Goal: Use online tool/utility: Utilize a website feature to perform a specific function

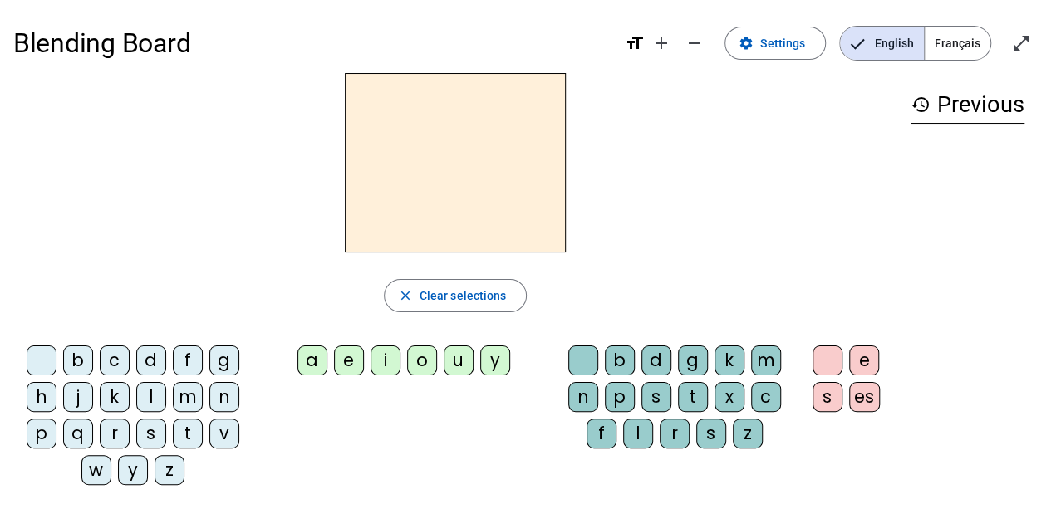
click at [76, 397] on div "j" at bounding box center [78, 397] width 30 height 30
click at [348, 361] on div "e" at bounding box center [349, 361] width 30 height 30
click at [159, 353] on div "d" at bounding box center [151, 361] width 30 height 30
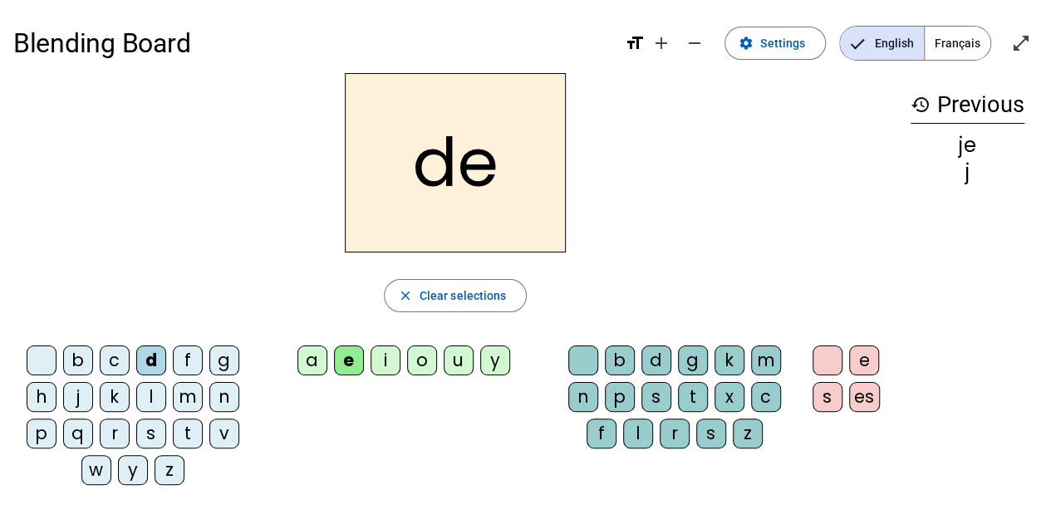
click at [187, 391] on div "m" at bounding box center [188, 397] width 30 height 30
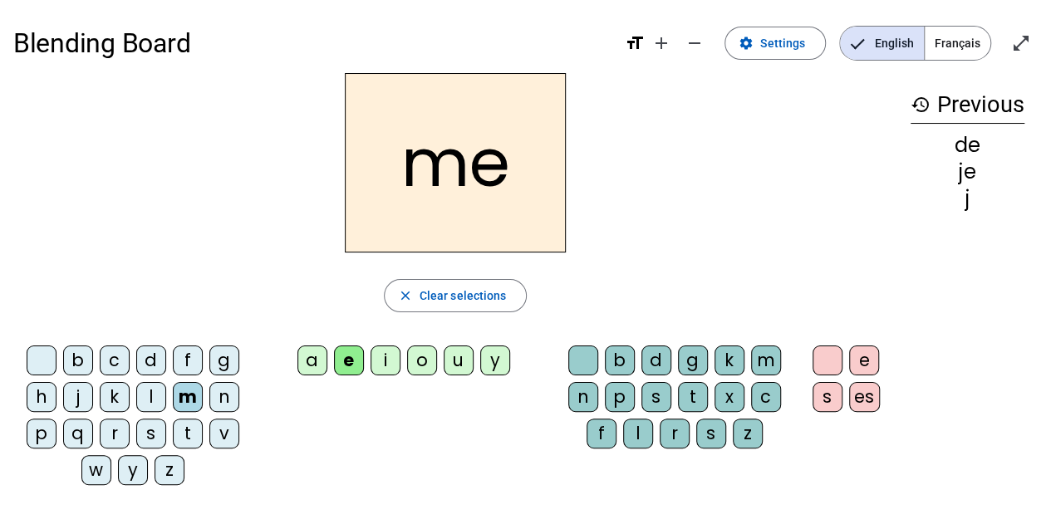
click at [145, 395] on div "l" at bounding box center [151, 397] width 30 height 30
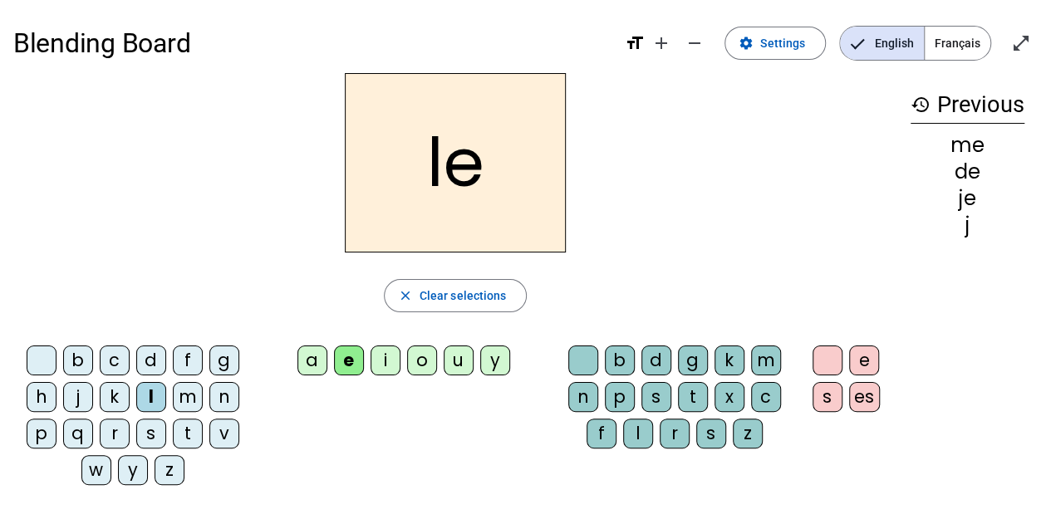
click at [462, 348] on div "u" at bounding box center [459, 361] width 30 height 30
click at [216, 432] on div "v" at bounding box center [224, 434] width 30 height 30
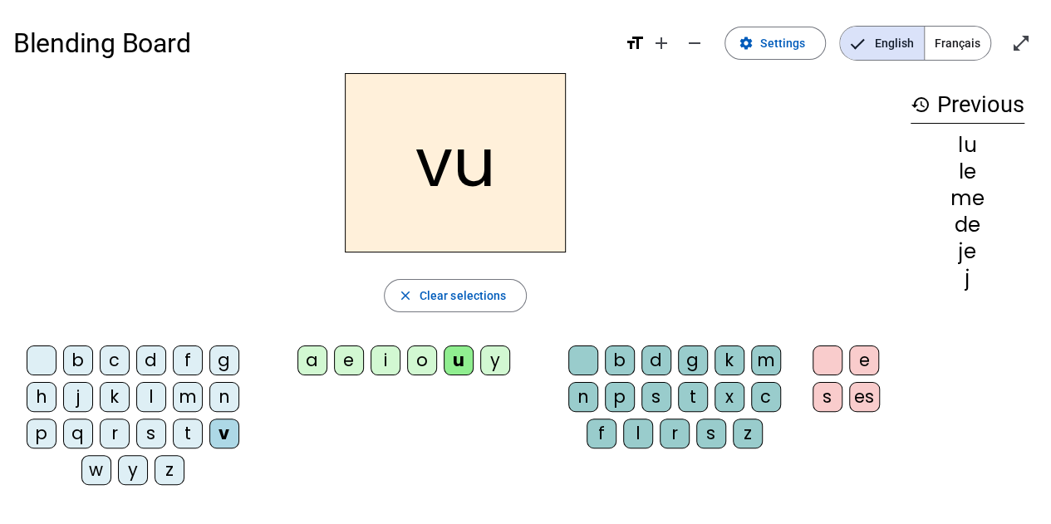
click at [85, 361] on div "b" at bounding box center [78, 361] width 30 height 30
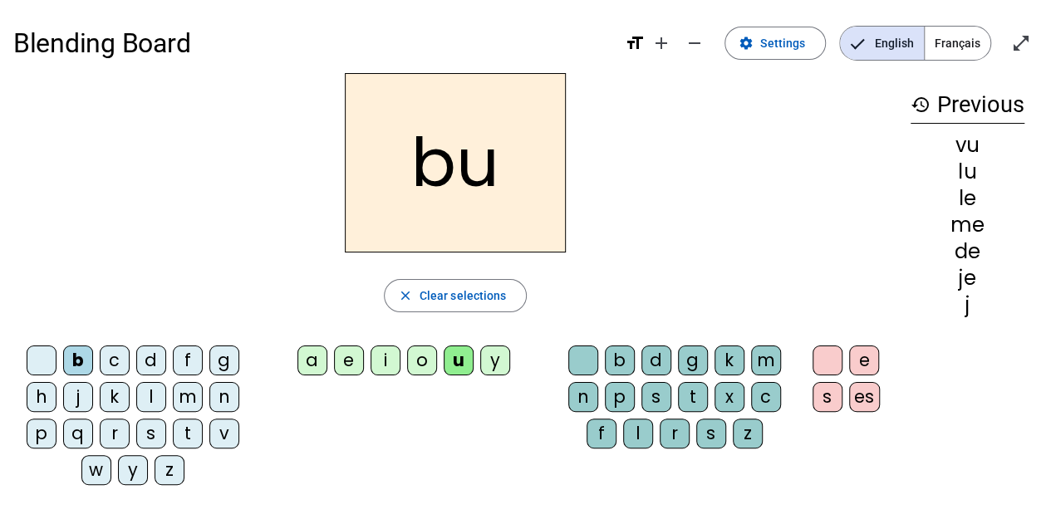
click at [52, 428] on div "p" at bounding box center [42, 434] width 30 height 30
click at [151, 424] on div "s" at bounding box center [151, 434] width 30 height 30
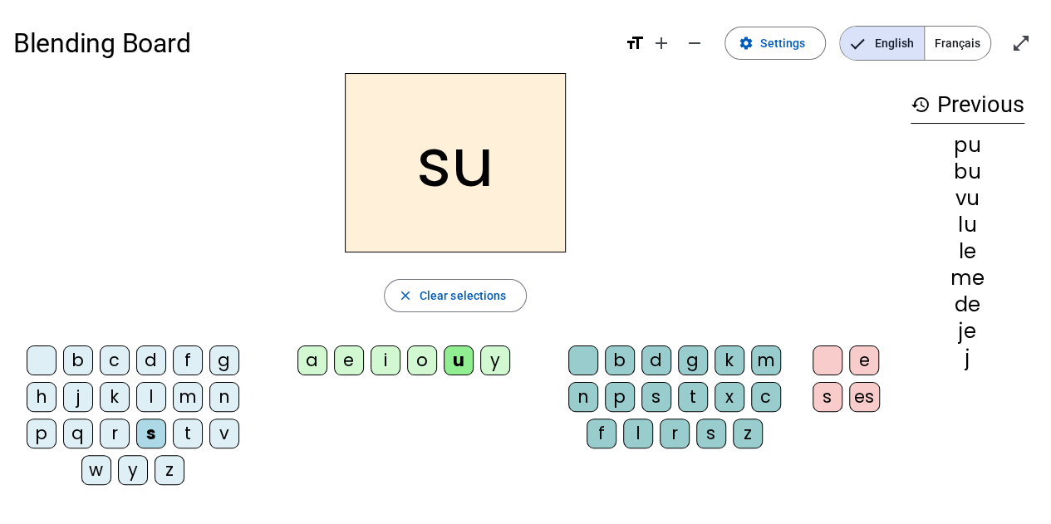
click at [311, 353] on div "a" at bounding box center [312, 361] width 30 height 30
click at [154, 394] on div "l" at bounding box center [151, 397] width 30 height 30
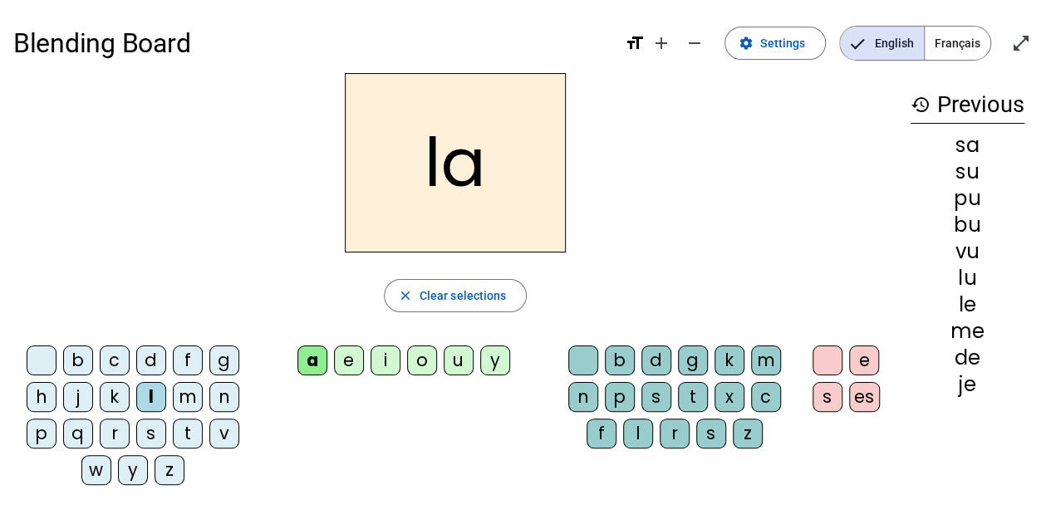
click at [769, 402] on div "c" at bounding box center [766, 397] width 30 height 30
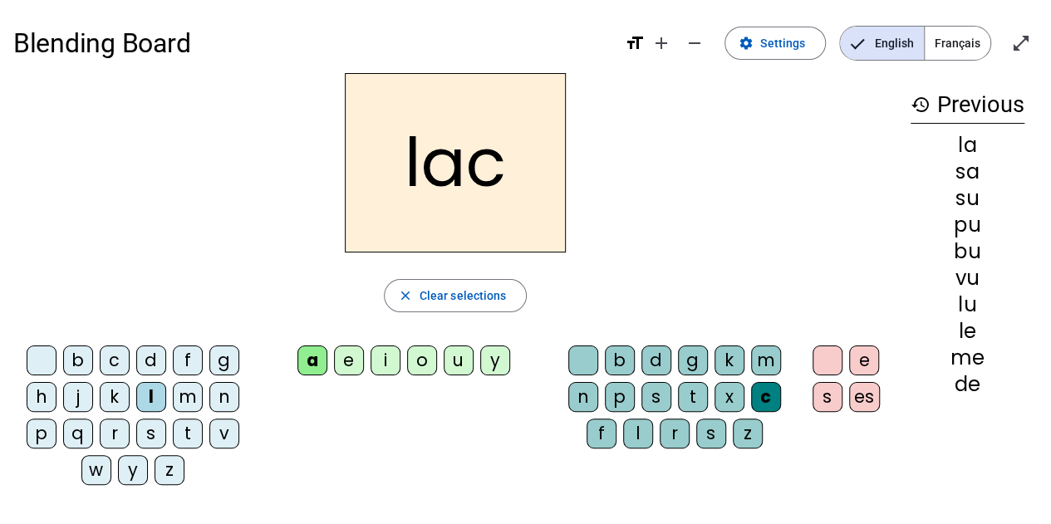
click at [145, 432] on div "s" at bounding box center [151, 434] width 30 height 30
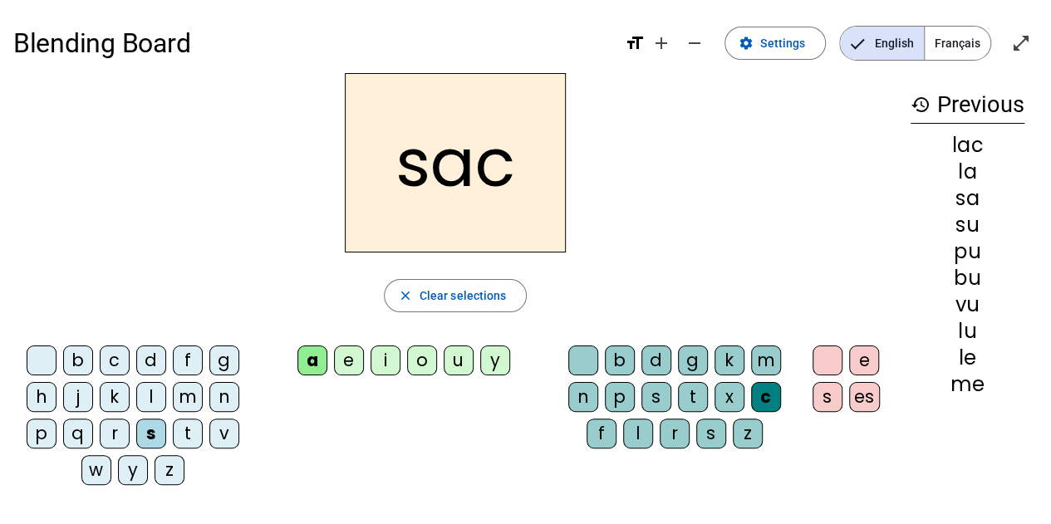
click at [176, 440] on div "t" at bounding box center [188, 434] width 30 height 30
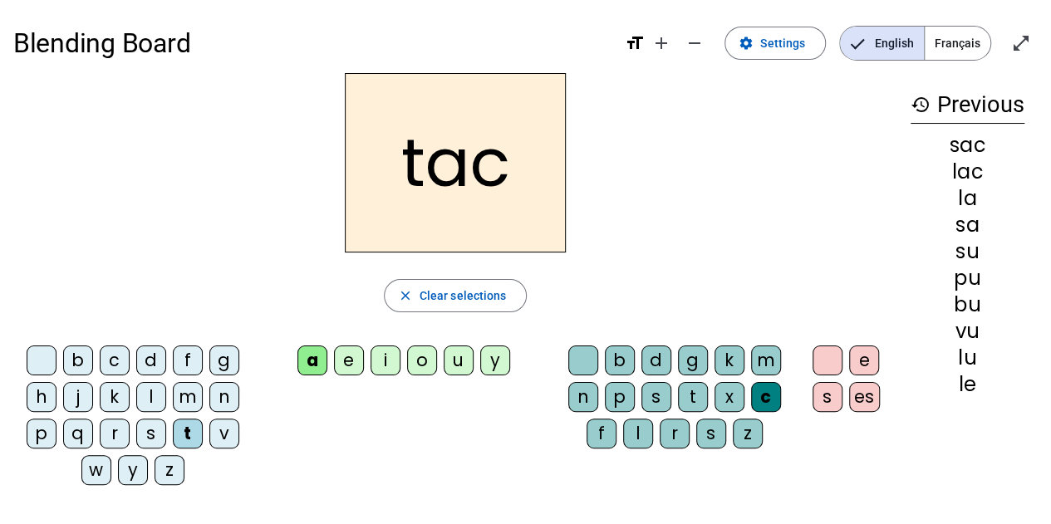
click at [512, 164] on h2 "tac" at bounding box center [455, 162] width 221 height 179
click at [827, 367] on div at bounding box center [827, 361] width 30 height 30
click at [498, 172] on h2 "tac" at bounding box center [455, 162] width 221 height 179
click at [671, 44] on mat-icon "add" at bounding box center [661, 43] width 20 height 20
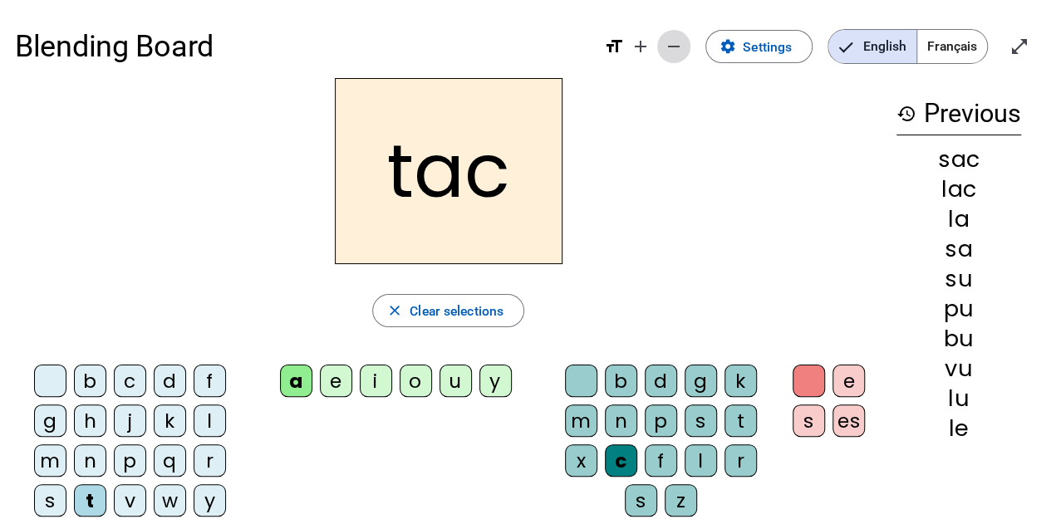
click at [674, 47] on mat-icon "remove" at bounding box center [674, 47] width 20 height 20
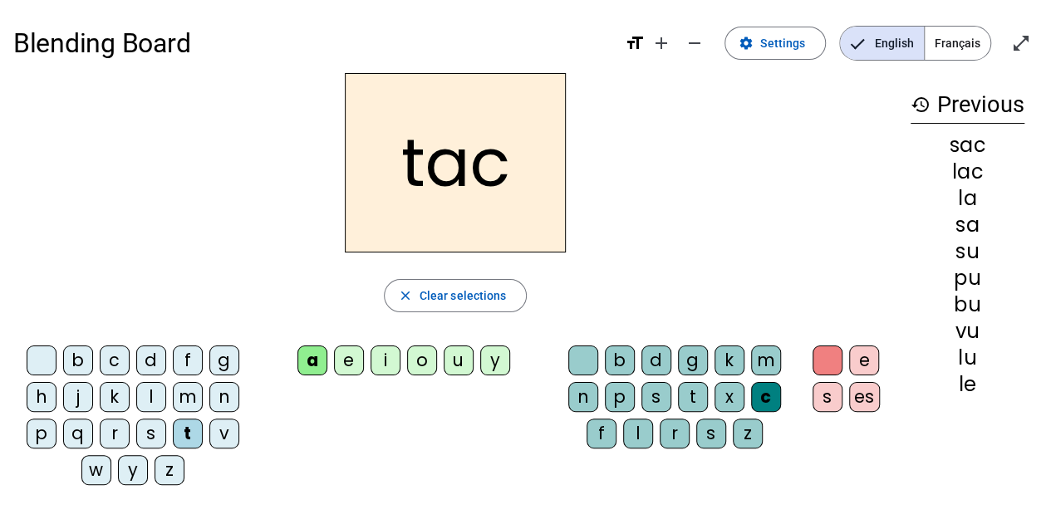
click at [871, 366] on div "e" at bounding box center [864, 361] width 30 height 30
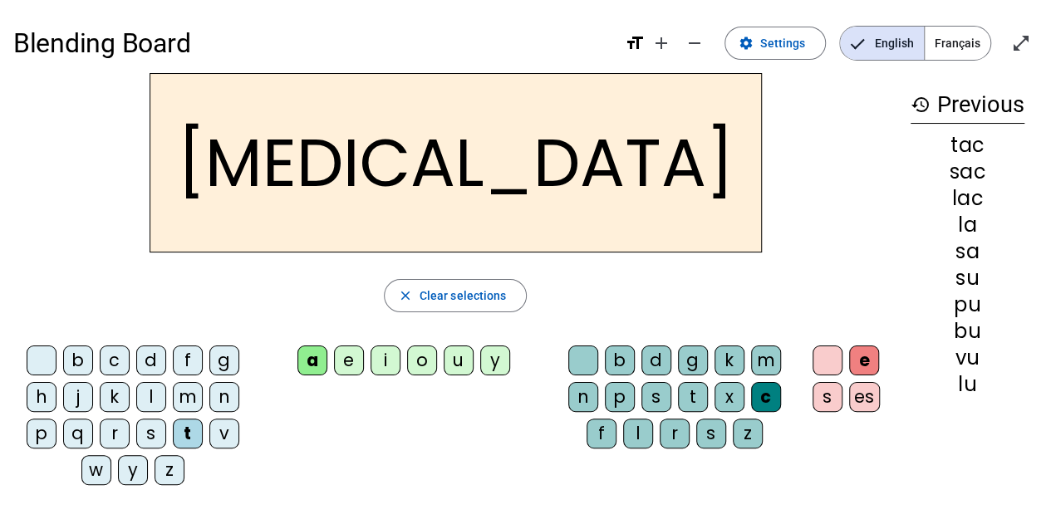
click at [861, 434] on div "b c d f g h j k l m n p q r s t v w y z a e i o u y b d g k m n p s t x c f l r…" at bounding box center [455, 418] width 884 height 159
click at [965, 52] on span "Français" at bounding box center [958, 43] width 66 height 33
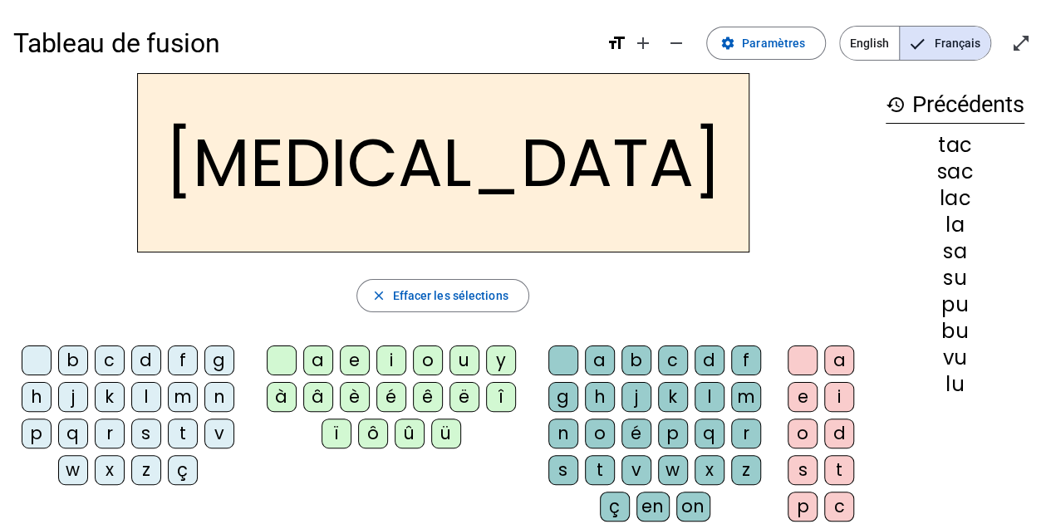
click at [804, 439] on div "o" at bounding box center [802, 434] width 30 height 30
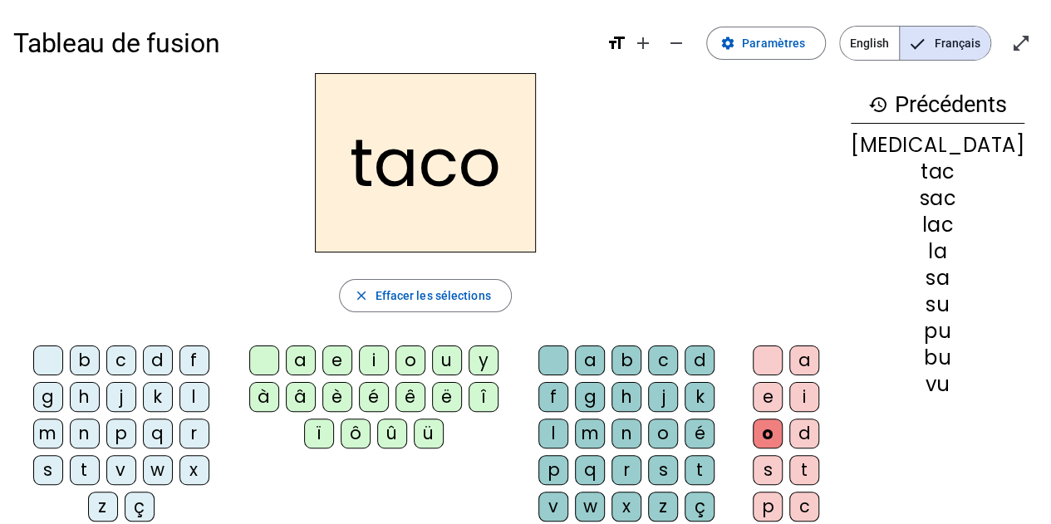
click at [684, 464] on div "t" at bounding box center [699, 470] width 30 height 30
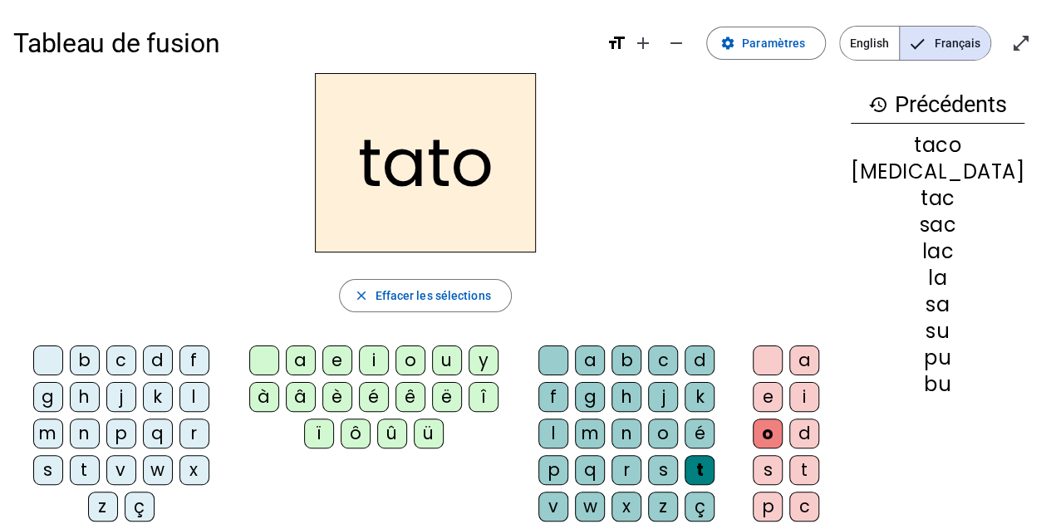
click at [120, 363] on div "c" at bounding box center [121, 361] width 30 height 30
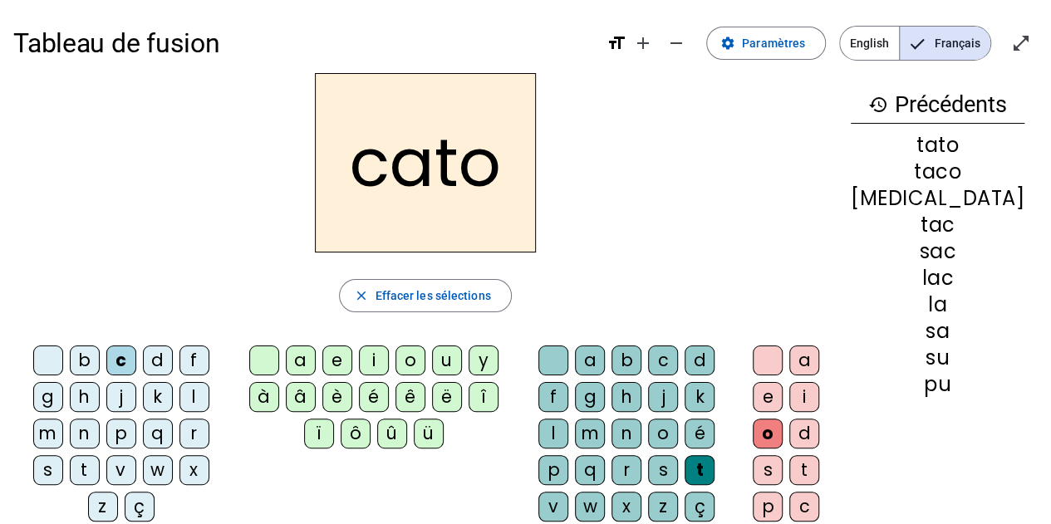
click at [63, 382] on div "g" at bounding box center [48, 397] width 30 height 30
